Goal: Task Accomplishment & Management: Manage account settings

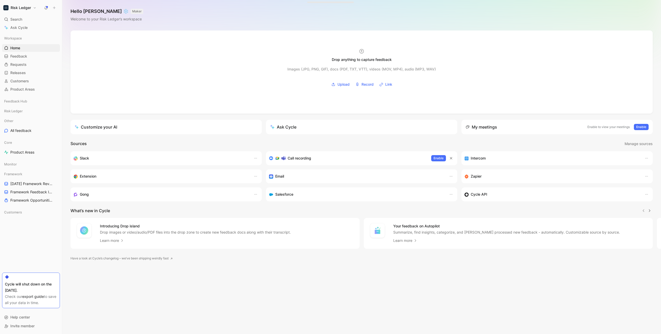
click at [33, 12] on div "Risk Ledger Search ⌘ K Ask Cycle Workspace Home G then H Feedback G then F Requ…" at bounding box center [31, 167] width 62 height 334
click at [30, 6] on h1 "Risk Ledger" at bounding box center [21, 7] width 20 height 5
click at [23, 34] on div "Account settings" at bounding box center [34, 33] width 63 height 8
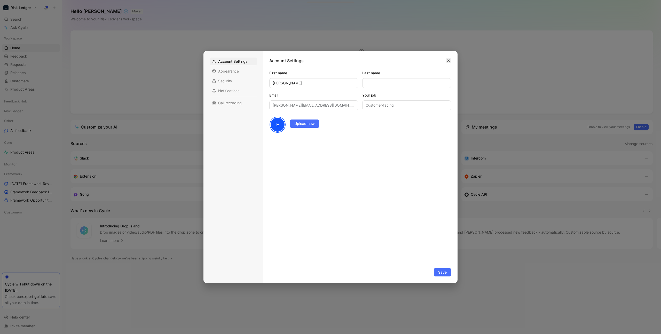
click at [449, 61] on icon "button" at bounding box center [448, 61] width 2 height 2
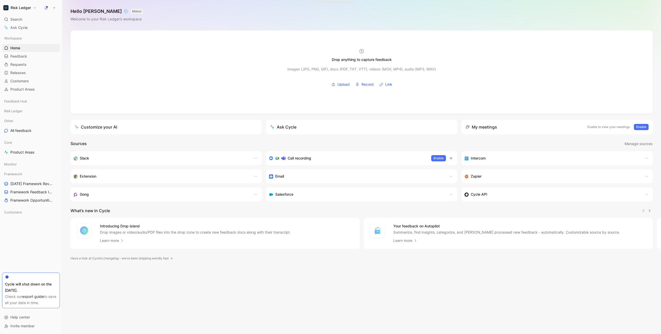
click at [31, 10] on button "Risk Ledger" at bounding box center [20, 7] width 36 height 7
click at [28, 54] on div "Workspace settings G then S" at bounding box center [34, 53] width 63 height 8
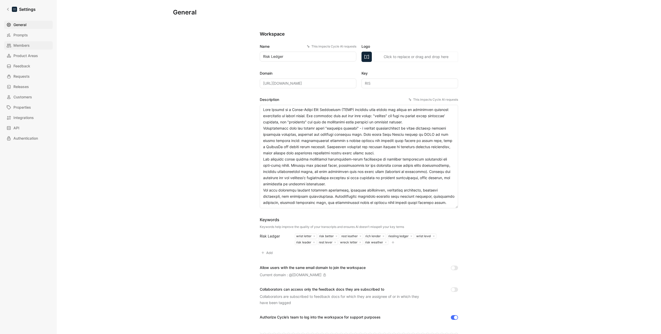
click at [23, 45] on span "Members" at bounding box center [21, 45] width 16 height 6
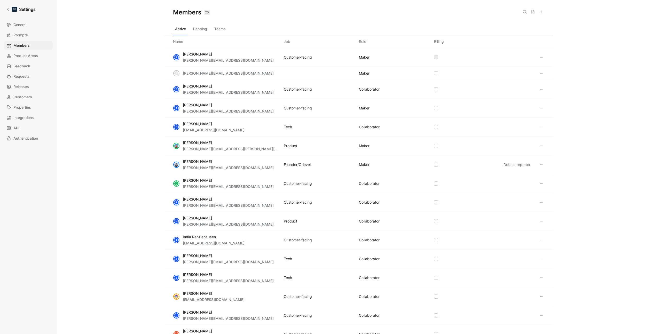
click at [541, 73] on icon at bounding box center [541, 73] width 4 height 4
click at [503, 71] on div "[PERSON_NAME] [PERSON_NAME][EMAIL_ADDRESS][DOMAIN_NAME] MAKER" at bounding box center [359, 73] width 388 height 13
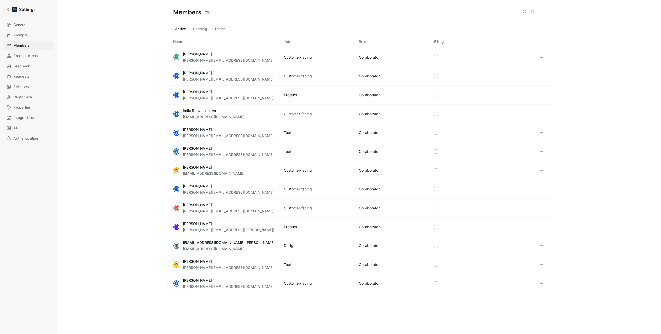
click at [542, 284] on icon at bounding box center [541, 283] width 4 height 4
click at [551, 309] on span "Remove" at bounding box center [554, 309] width 14 height 4
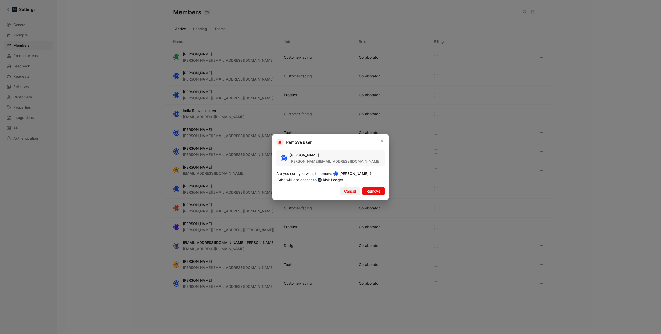
click at [346, 191] on span "Cancel" at bounding box center [350, 191] width 12 height 6
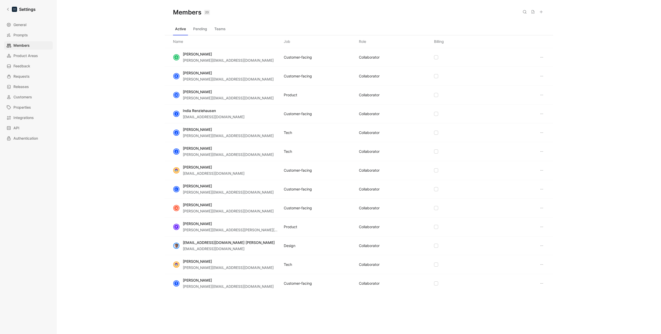
scroll to position [0, 0]
